Goal: Task Accomplishment & Management: Manage account settings

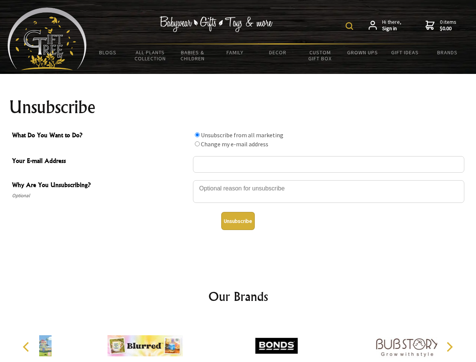
click at [351, 26] on img at bounding box center [350, 26] width 8 height 8
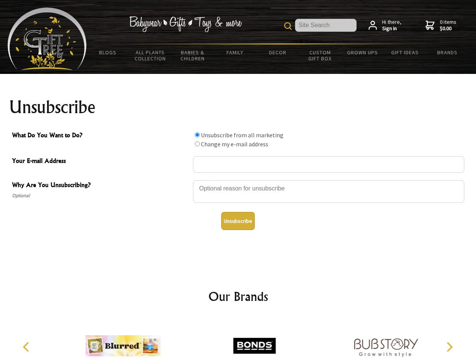
click at [238, 180] on div at bounding box center [328, 192] width 271 height 26
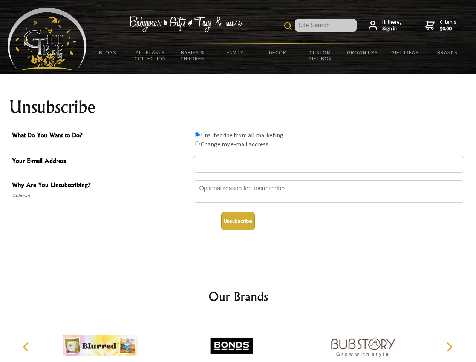
click at [197, 135] on input "What Do You Want to Do?" at bounding box center [197, 134] width 5 height 5
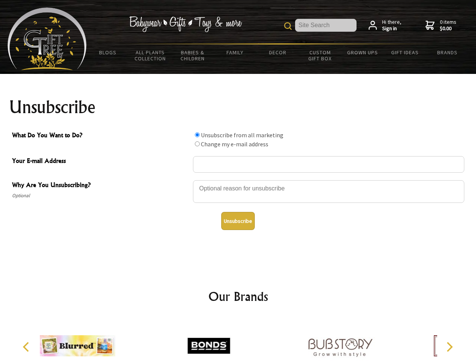
click at [197, 144] on input "What Do You Want to Do?" at bounding box center [197, 143] width 5 height 5
radio input "true"
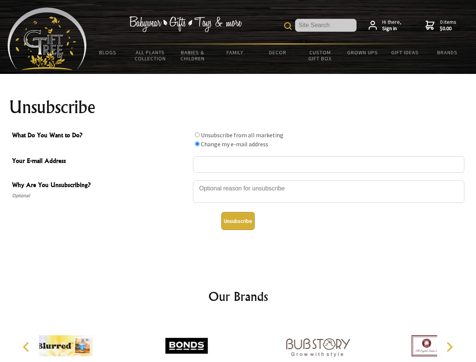
click at [238, 221] on button "Unsubscribe" at bounding box center [238, 221] width 34 height 18
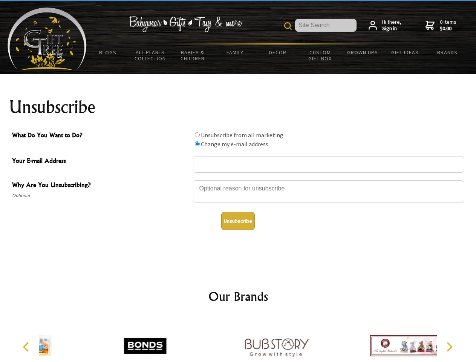
click at [238, 340] on div at bounding box center [276, 346] width 131 height 59
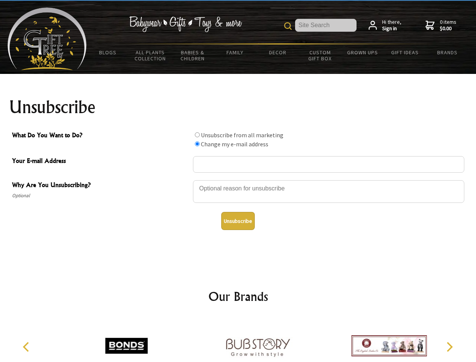
click at [27, 347] on icon "Previous" at bounding box center [27, 347] width 10 height 10
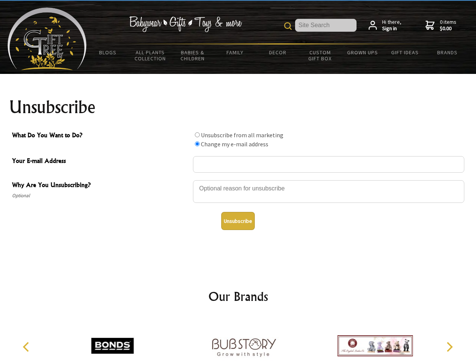
click at [449, 347] on icon "Next" at bounding box center [449, 347] width 10 height 10
